Goal: Transaction & Acquisition: Obtain resource

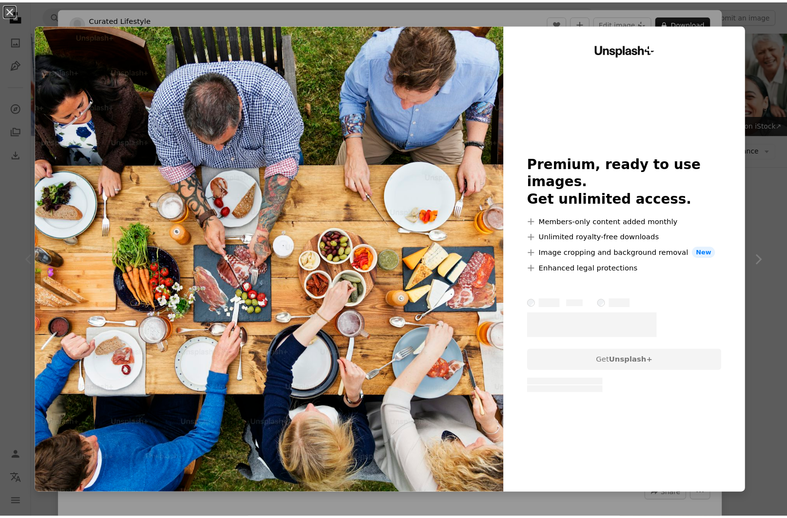
scroll to position [97, 0]
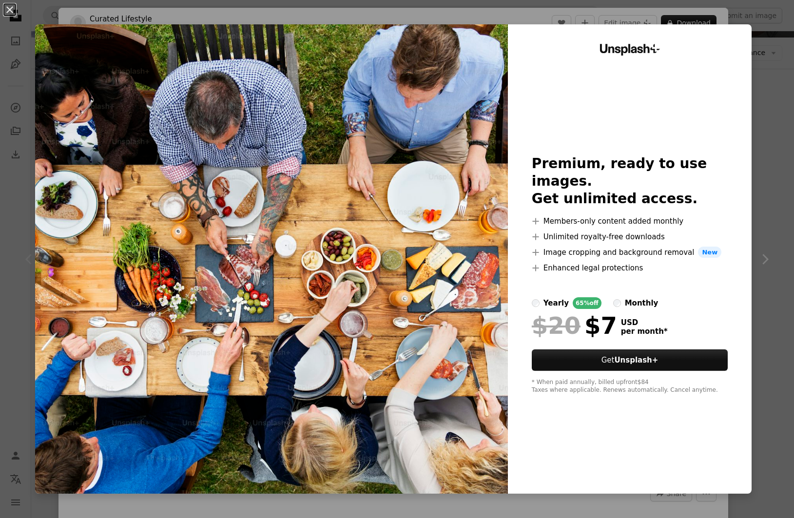
click at [312, 141] on img at bounding box center [271, 258] width 473 height 469
click at [8, 9] on button "An X shape" at bounding box center [10, 10] width 12 height 12
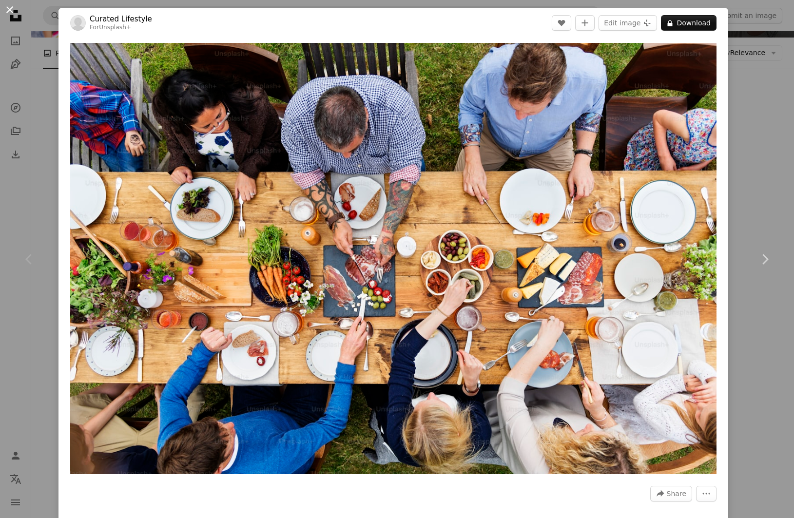
click at [8, 9] on button "An X shape" at bounding box center [10, 10] width 12 height 12
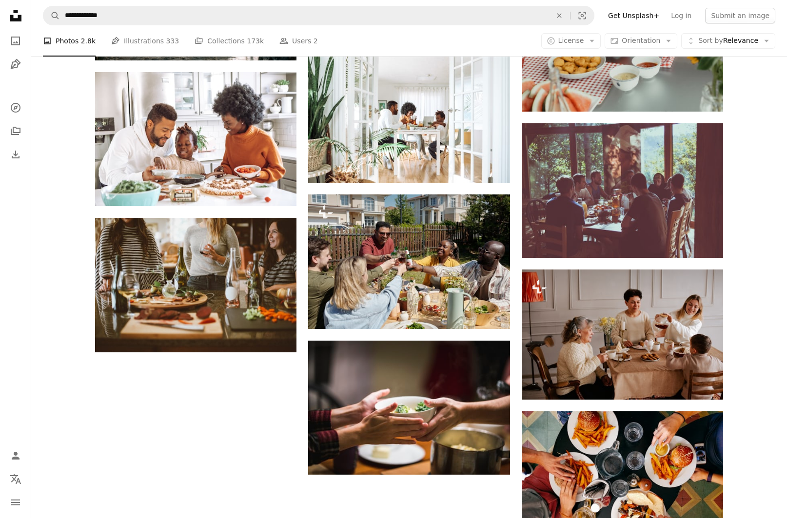
scroll to position [926, 0]
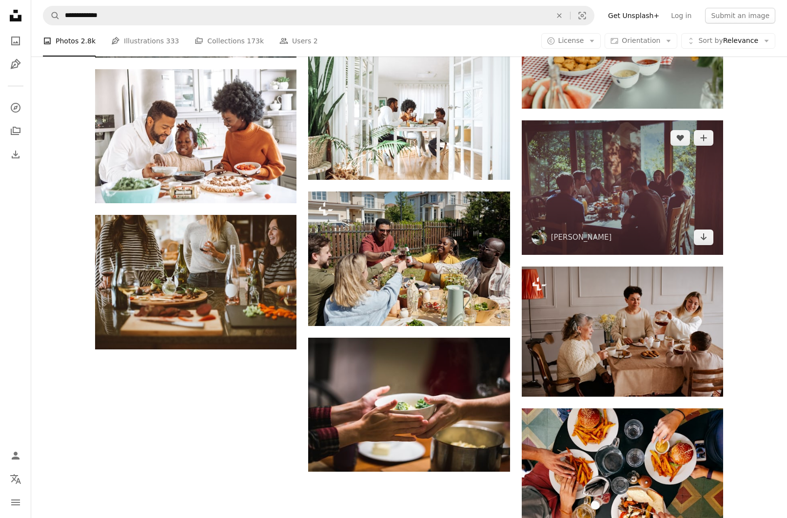
click at [634, 212] on img at bounding box center [621, 187] width 201 height 134
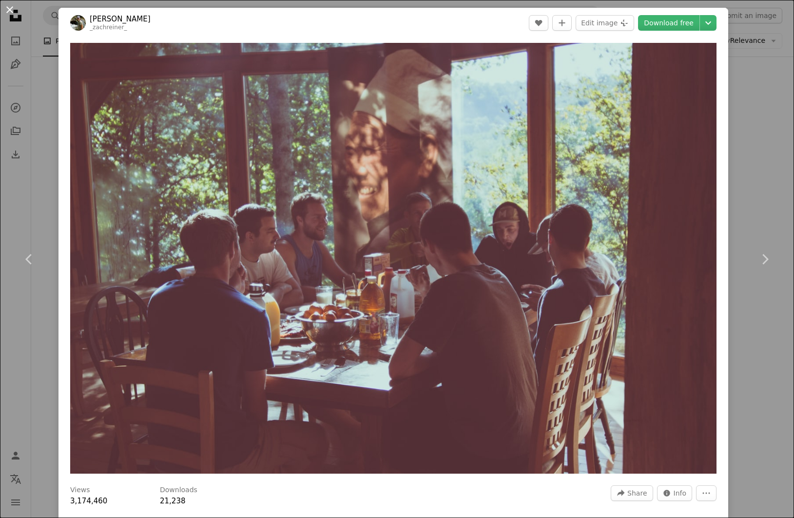
click at [8, 7] on button "An X shape" at bounding box center [10, 10] width 12 height 12
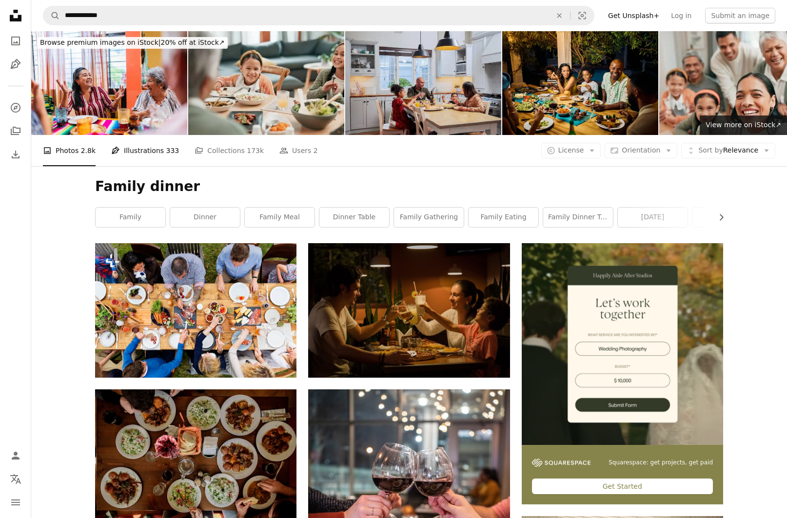
drag, startPoint x: 39, startPoint y: 266, endPoint x: 122, endPoint y: 147, distance: 145.6
